Goal: Navigation & Orientation: Find specific page/section

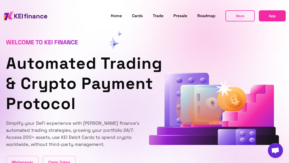
click at [273, 16] on span "App" at bounding box center [272, 16] width 7 height 6
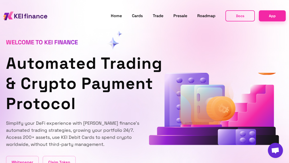
click at [240, 16] on span "Docs" at bounding box center [240, 16] width 8 height 6
